Goal: Manage account settings

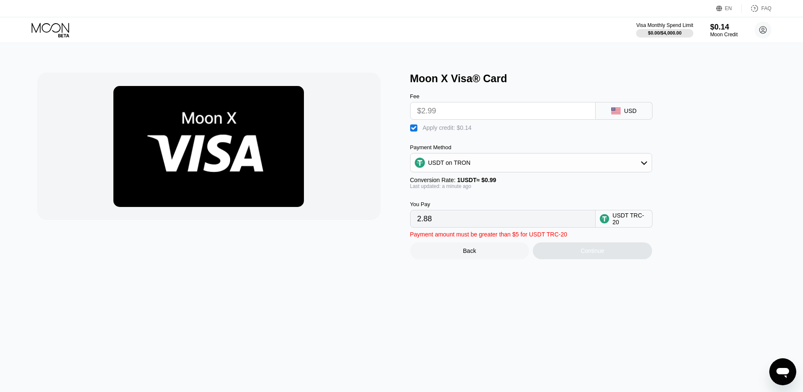
click at [53, 23] on icon at bounding box center [51, 30] width 39 height 15
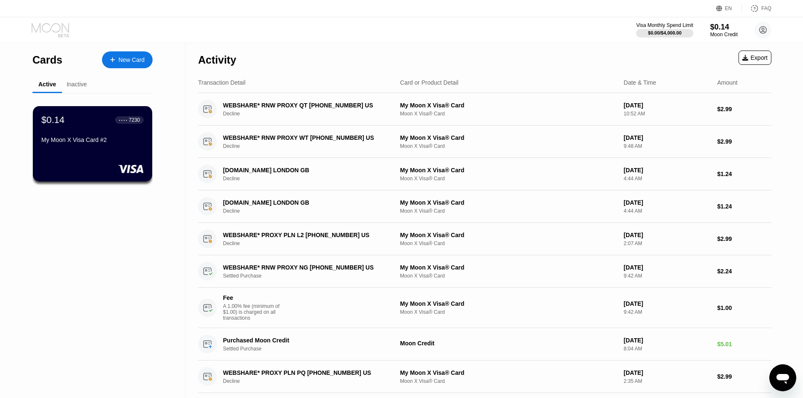
click at [61, 34] on icon at bounding box center [51, 30] width 39 height 15
click at [584, 68] on div "Activity Export" at bounding box center [484, 58] width 573 height 30
click at [41, 33] on icon at bounding box center [51, 30] width 39 height 15
click at [40, 33] on icon at bounding box center [51, 30] width 39 height 15
click at [50, 32] on icon at bounding box center [51, 30] width 39 height 15
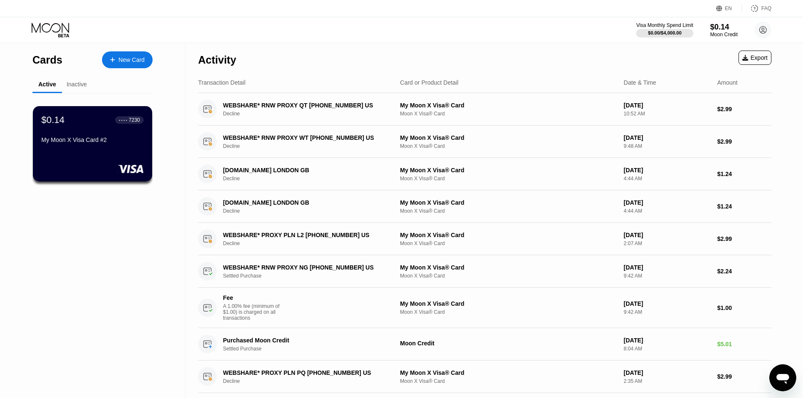
click at [50, 32] on icon at bounding box center [51, 30] width 39 height 15
click at [81, 84] on div "Inactive" at bounding box center [77, 84] width 20 height 7
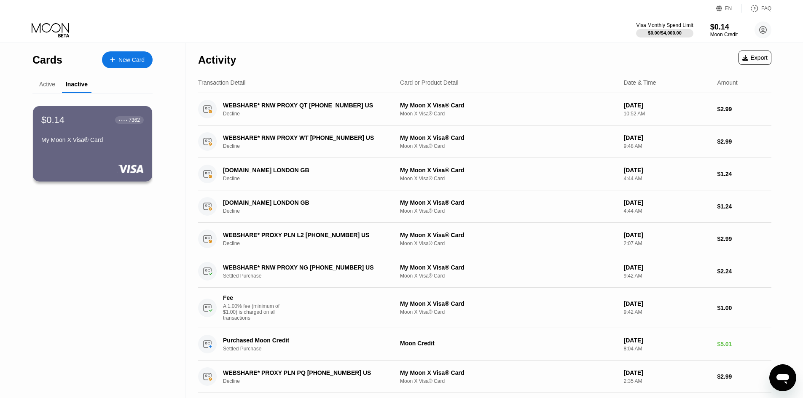
click at [54, 88] on div "Active" at bounding box center [47, 84] width 16 height 7
